Goal: Find contact information: Find contact information

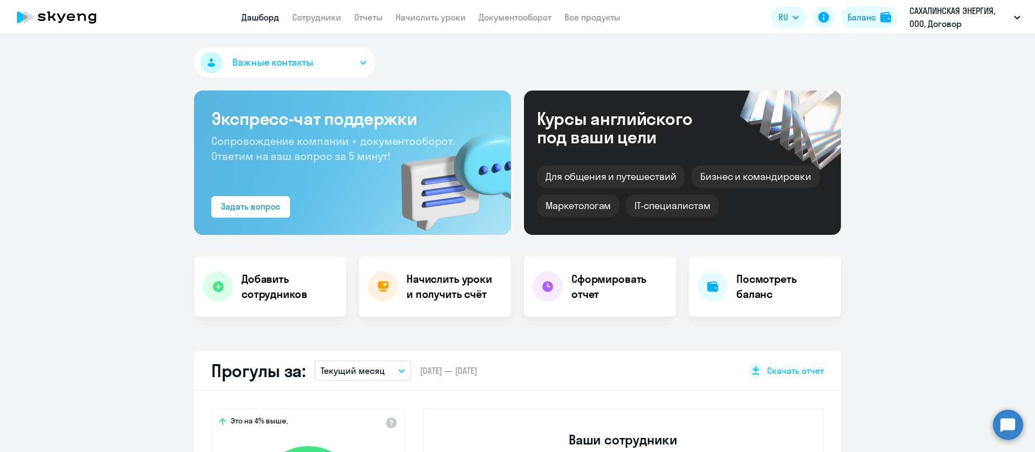
select select "30"
click at [328, 12] on link "Сотрудники" at bounding box center [316, 17] width 49 height 11
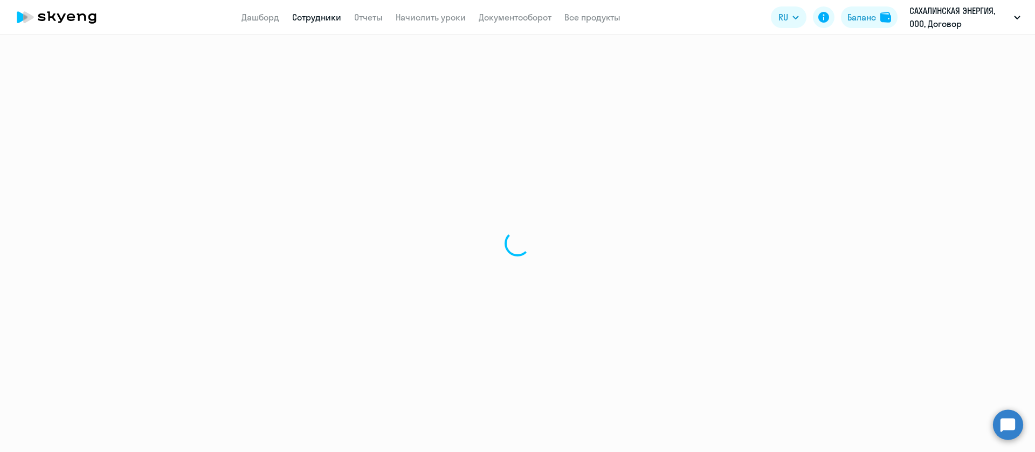
select select "30"
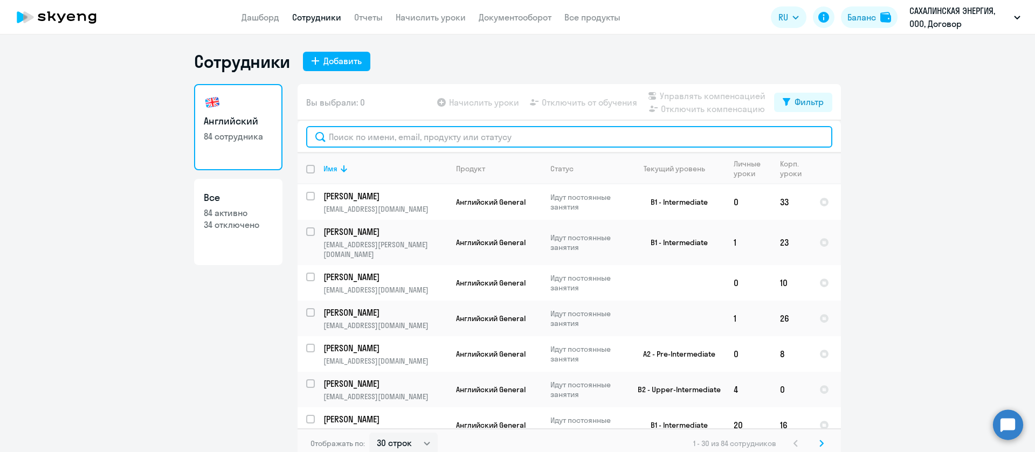
click at [368, 139] on input "text" at bounding box center [569, 137] width 526 height 22
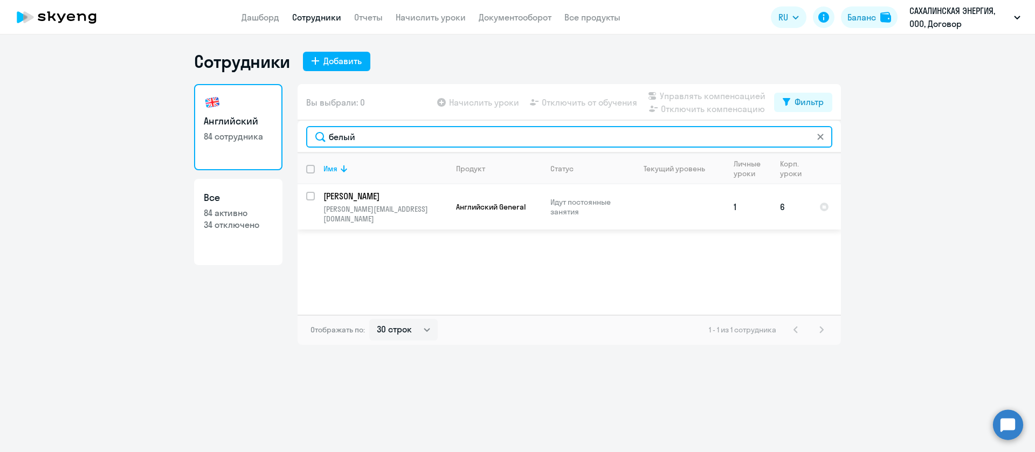
type input "белый"
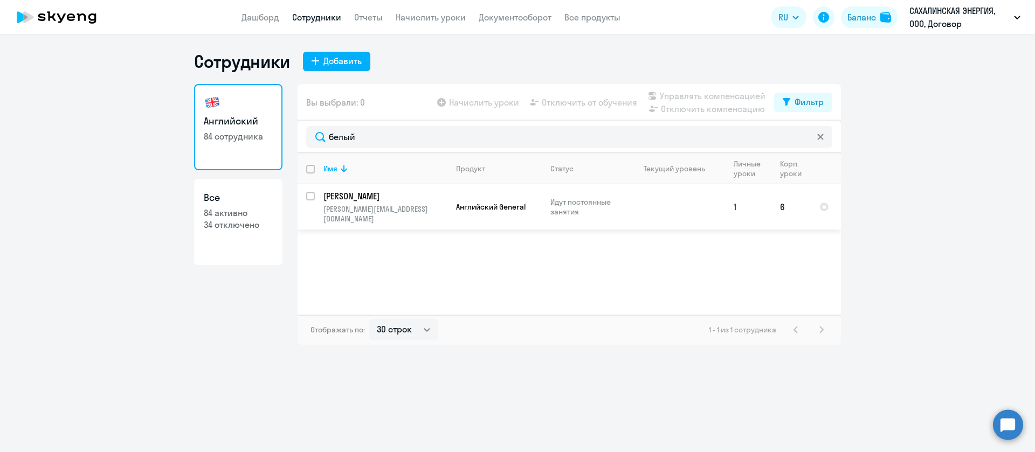
click at [395, 191] on p "[PERSON_NAME]" at bounding box center [384, 196] width 122 height 12
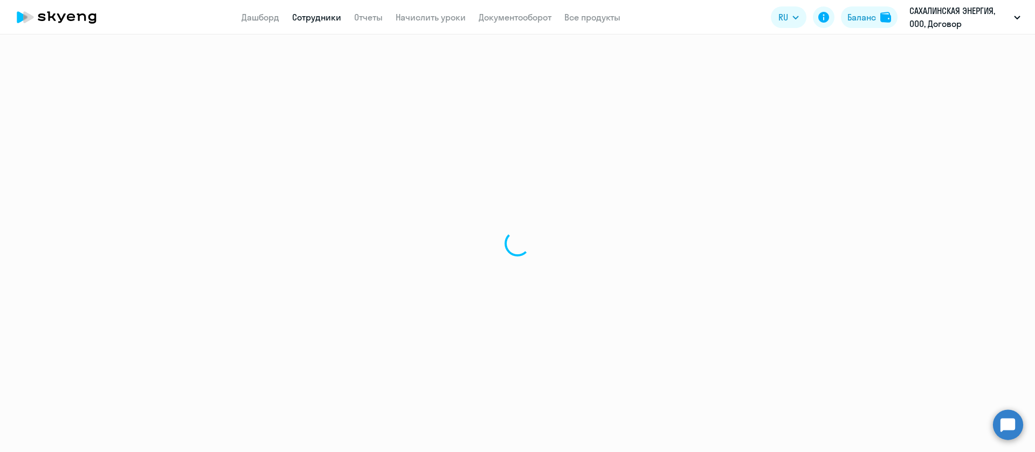
select select "english"
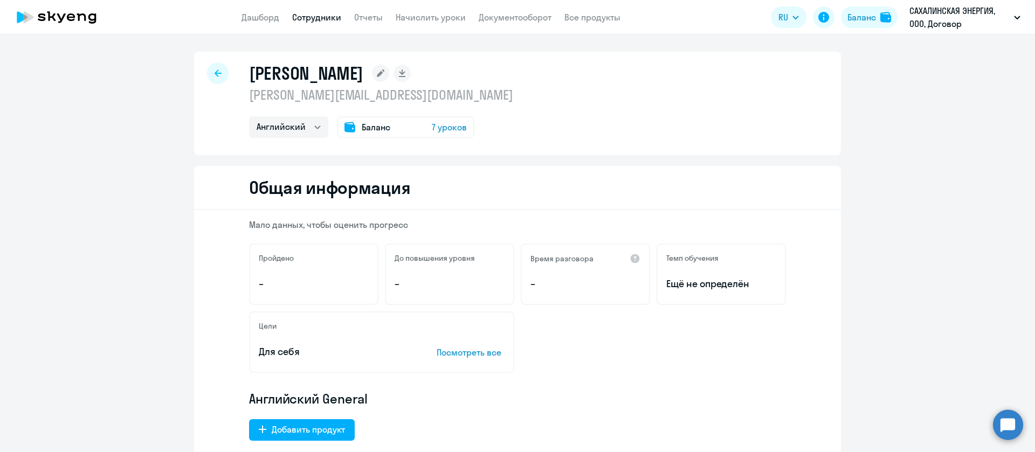
click at [330, 95] on p "[PERSON_NAME][EMAIL_ADDRESS][DOMAIN_NAME]" at bounding box center [381, 94] width 264 height 17
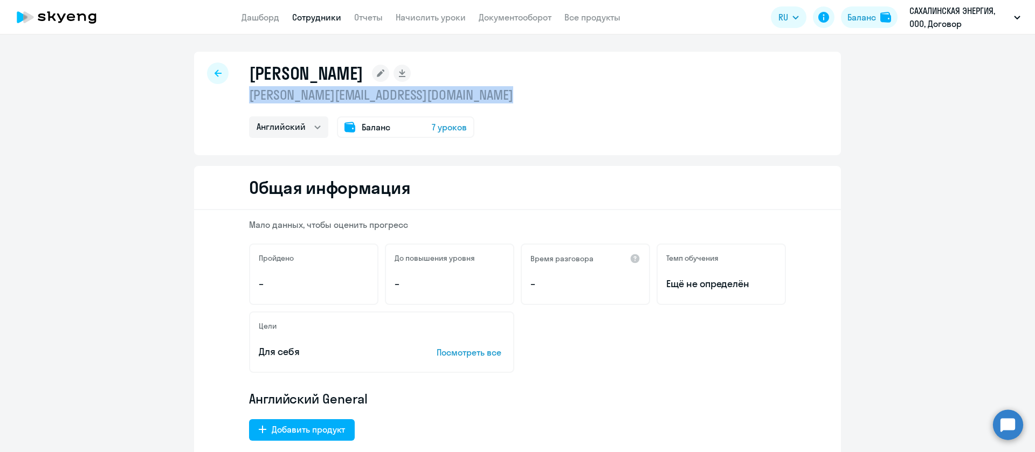
click at [330, 95] on p "[PERSON_NAME][EMAIL_ADDRESS][DOMAIN_NAME]" at bounding box center [381, 94] width 264 height 17
copy p "[PERSON_NAME][EMAIL_ADDRESS][DOMAIN_NAME]"
